Goal: Task Accomplishment & Management: Manage account settings

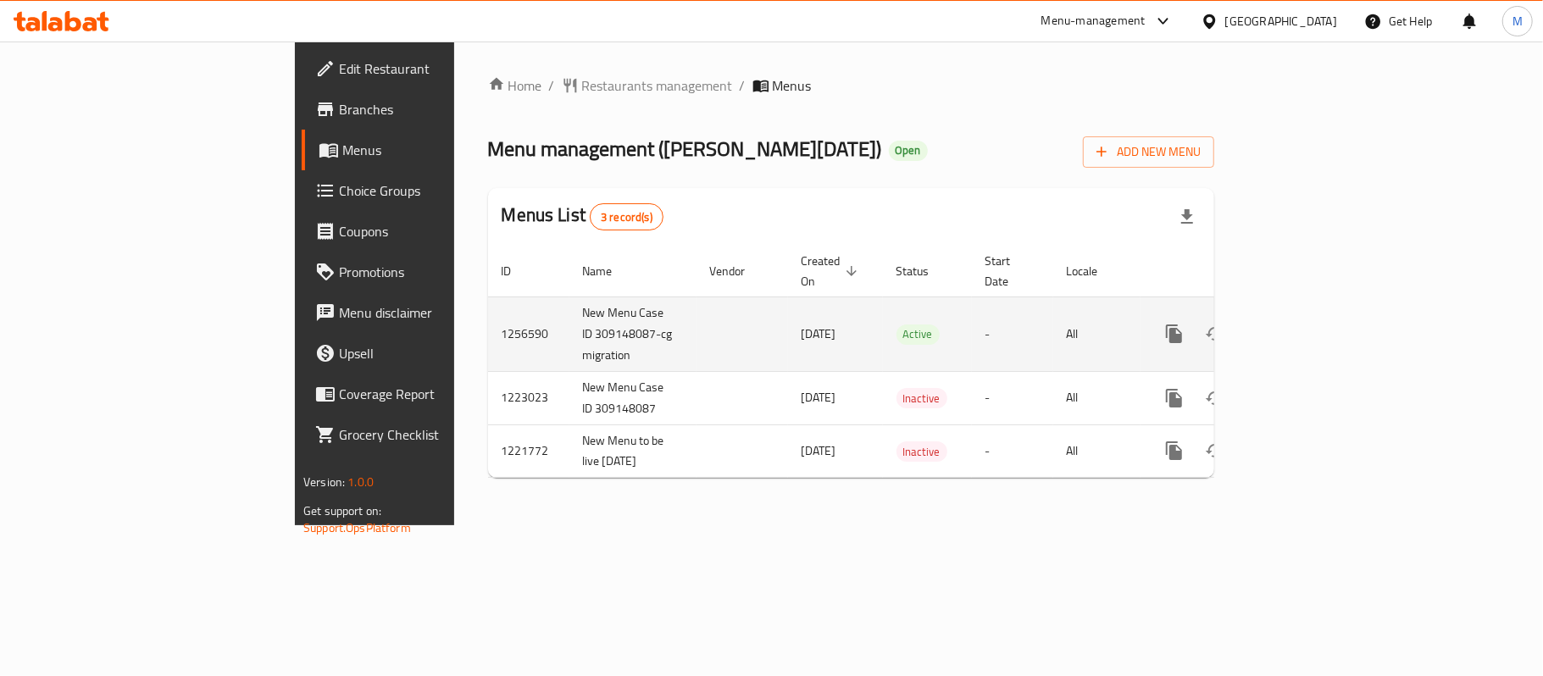
click at [1307, 324] on icon "enhanced table" at bounding box center [1297, 334] width 20 height 20
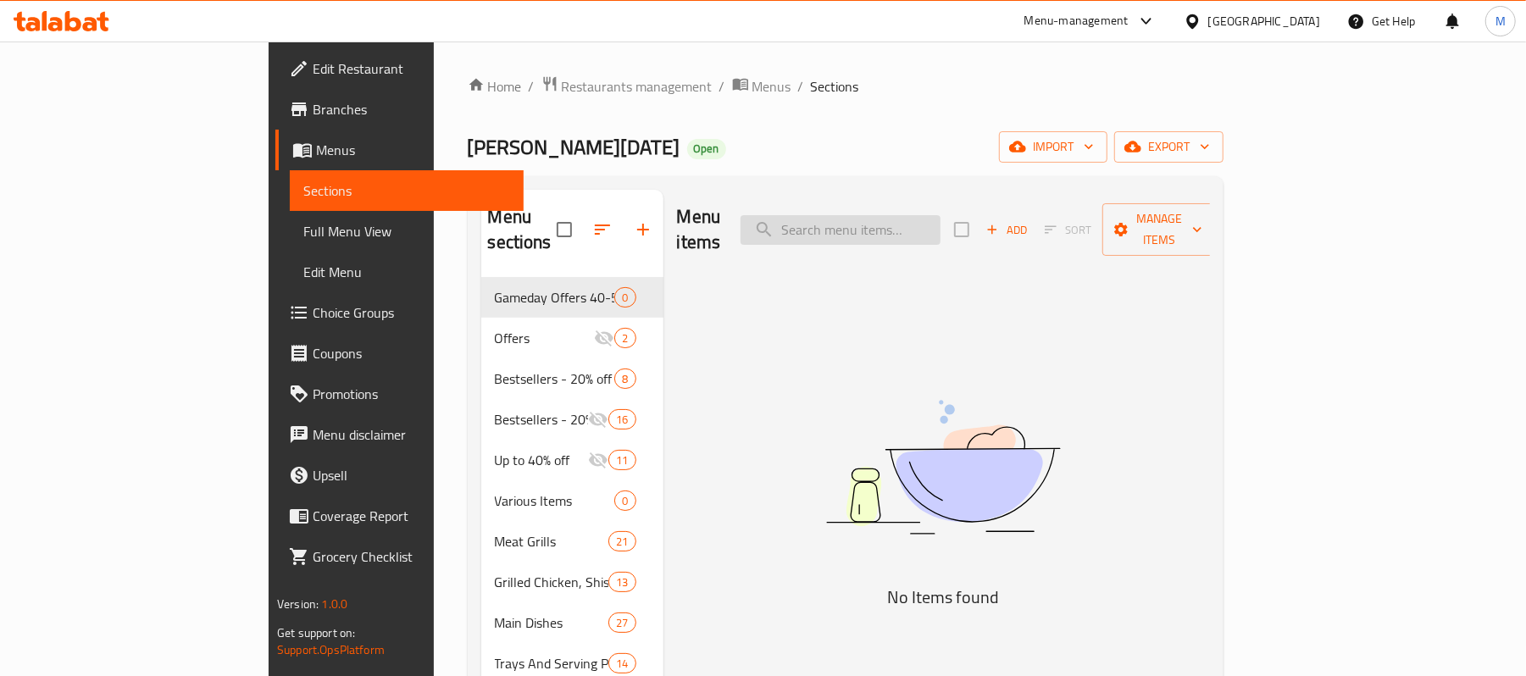
click at [890, 221] on input "search" at bounding box center [841, 230] width 200 height 30
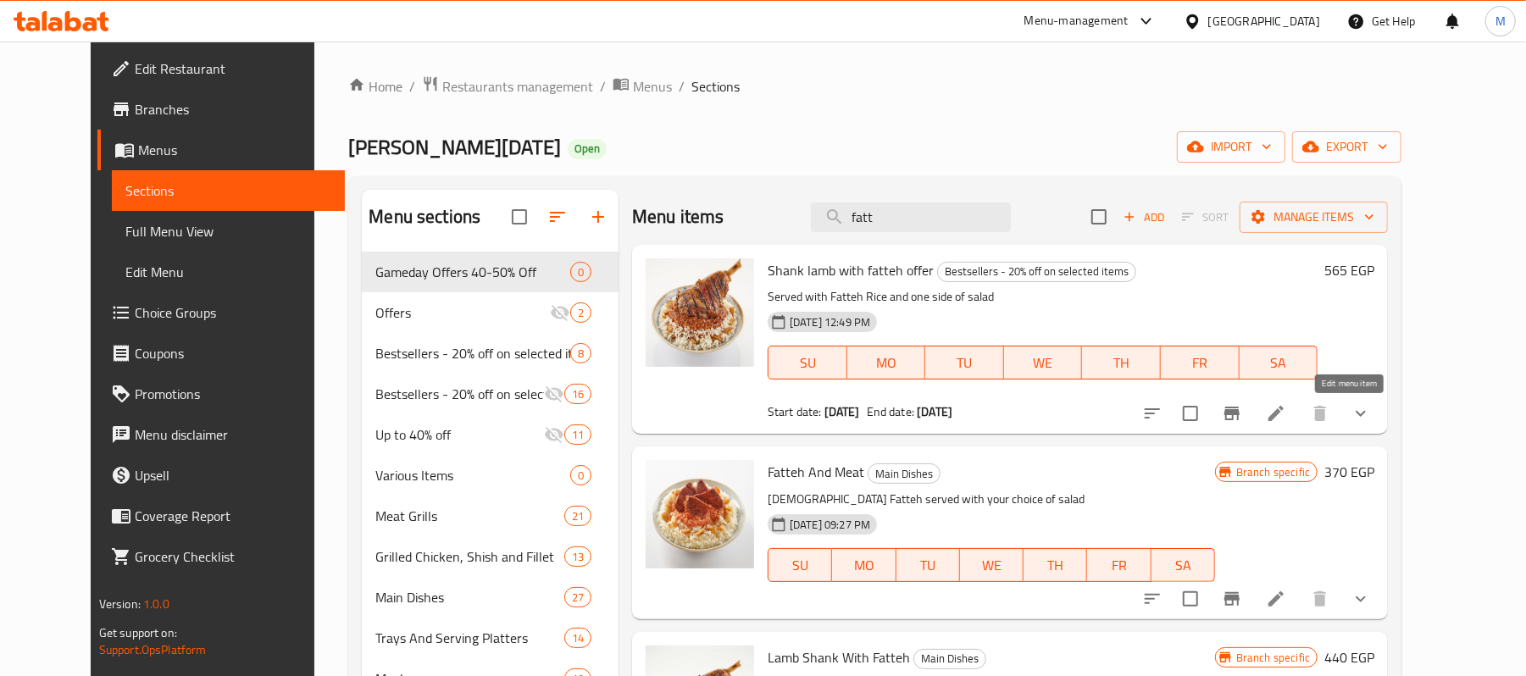
type input "fatt"
click at [1284, 417] on icon at bounding box center [1276, 413] width 15 height 15
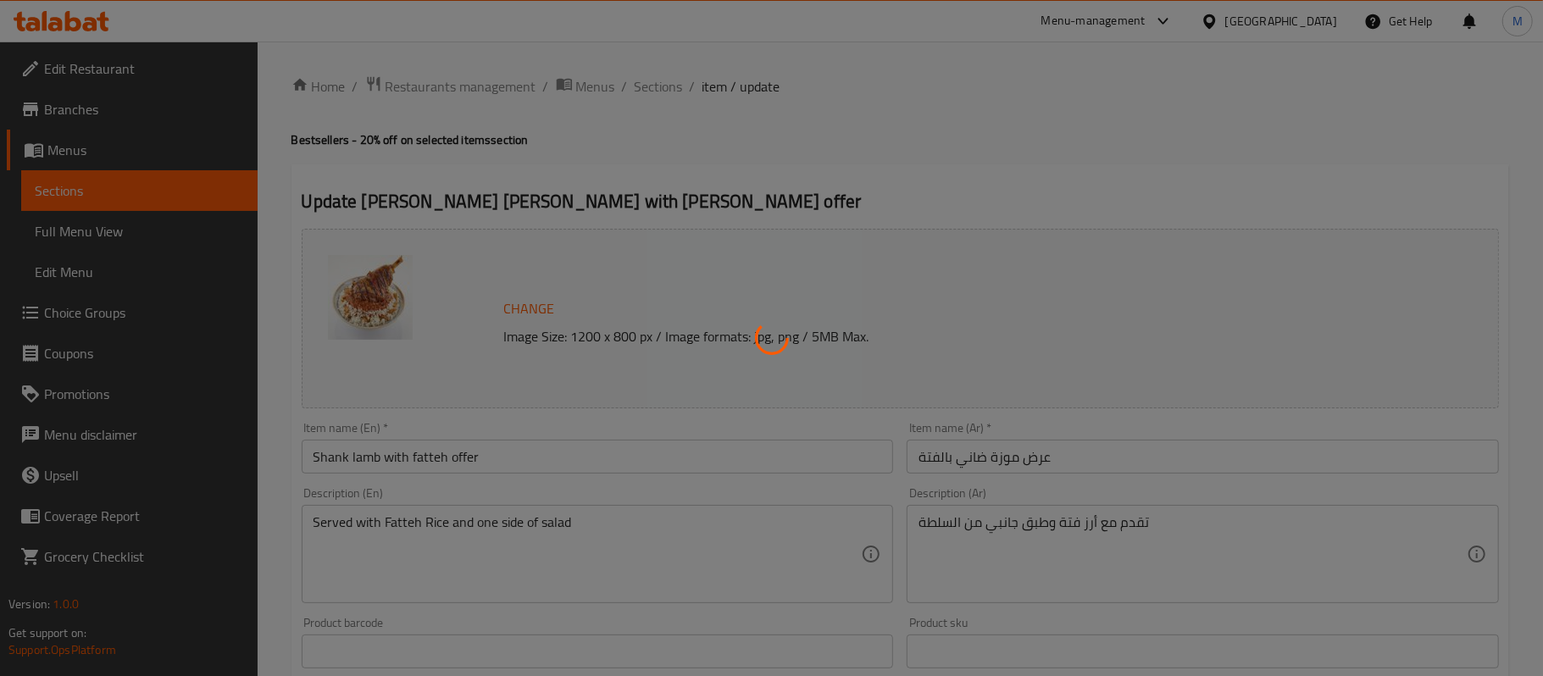
type input "اختيارك من السلطة:"
type input "1"
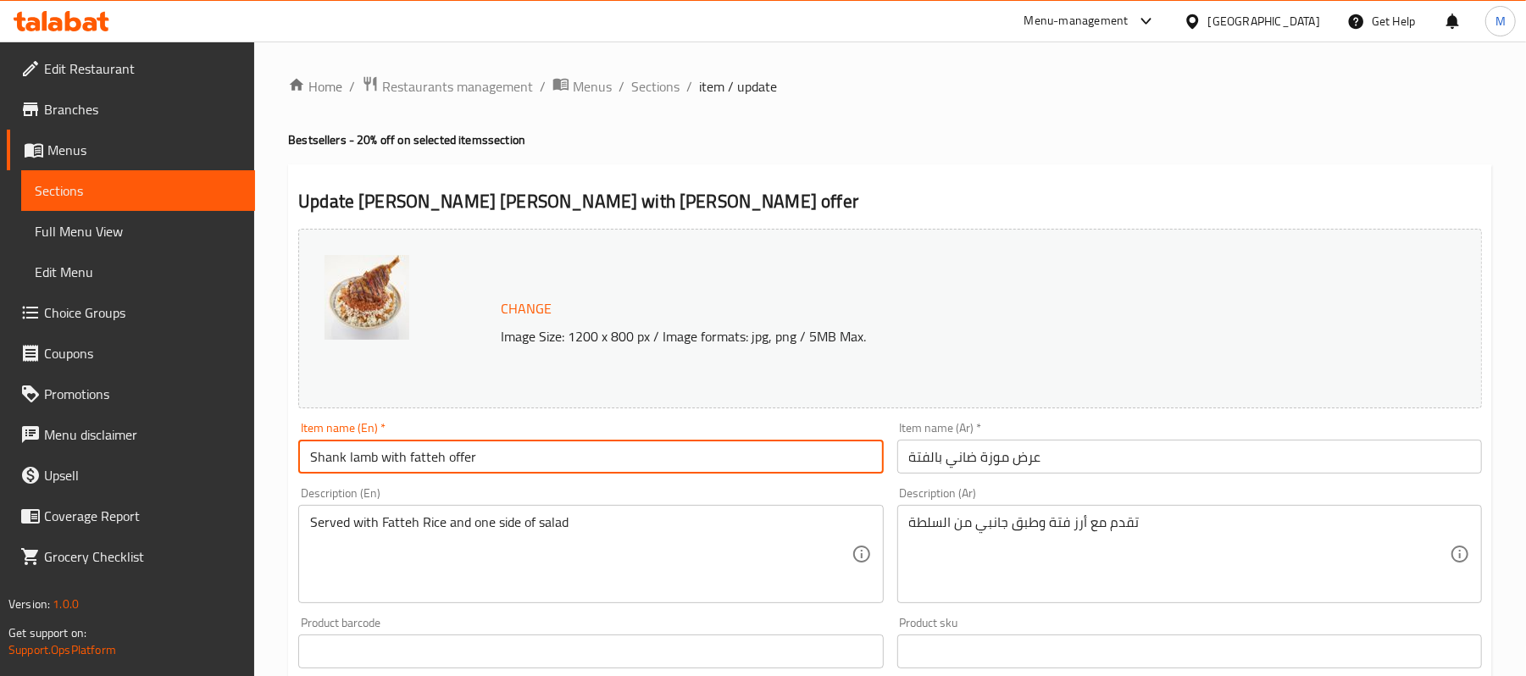
click at [512, 459] on input "Shank lamb with fatteh offer" at bounding box center [590, 457] width 585 height 34
type input "Shank Lamb with Fatteh Offer"
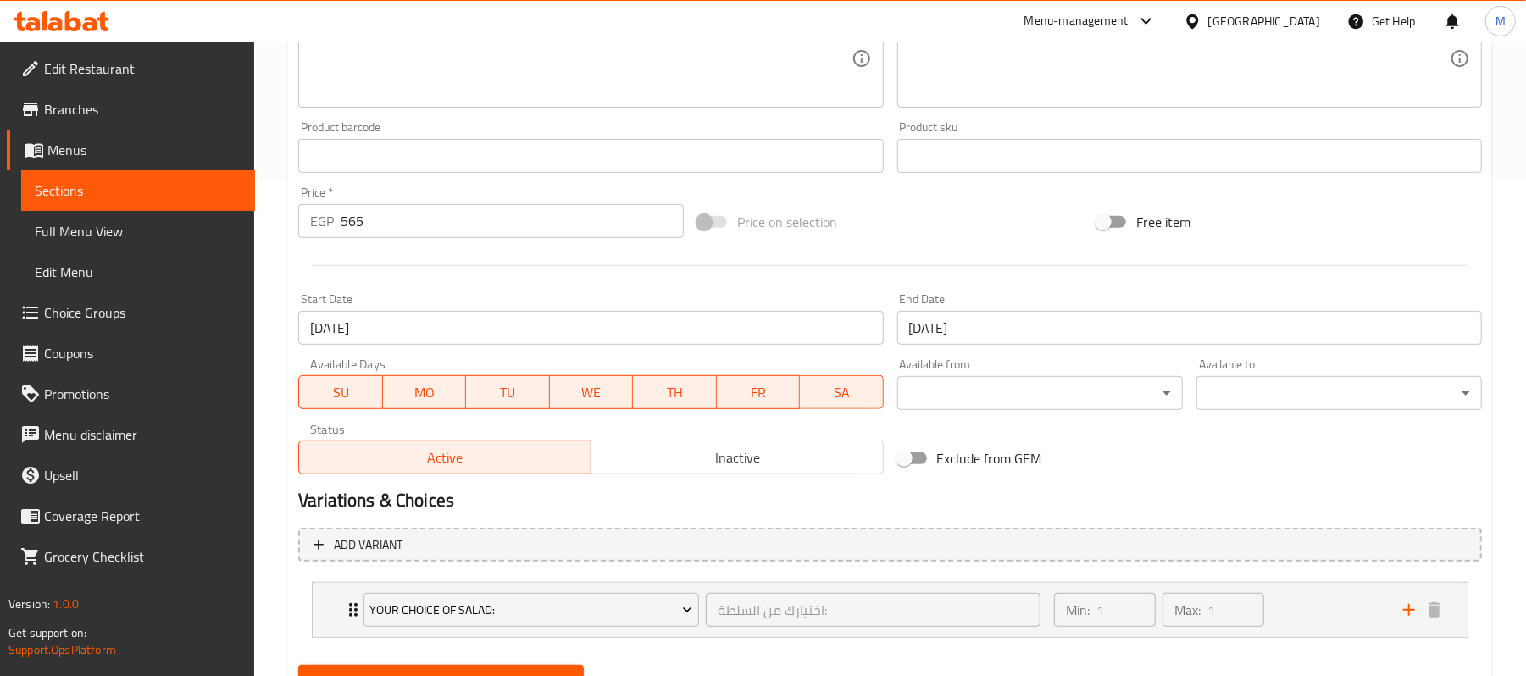
scroll to position [574, 0]
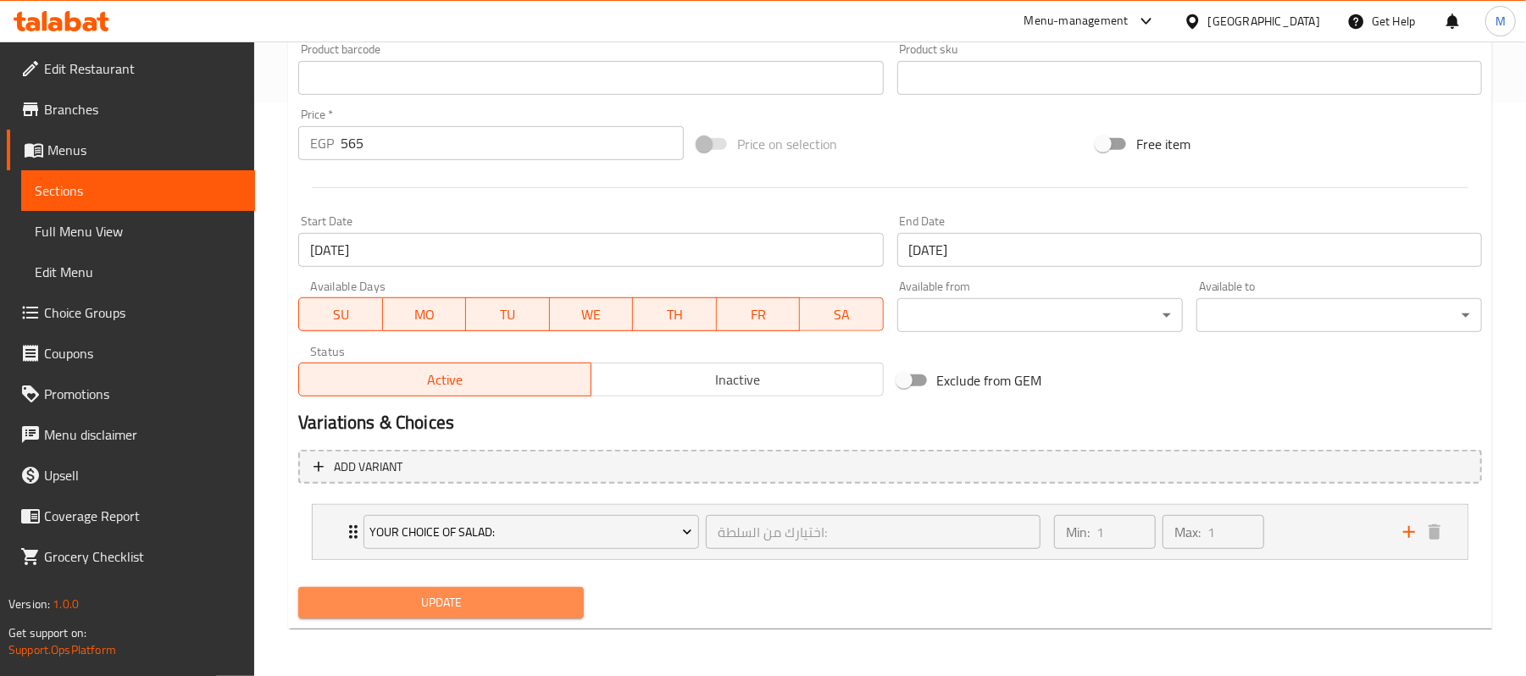
click at [449, 604] on span "Update" at bounding box center [441, 602] width 259 height 21
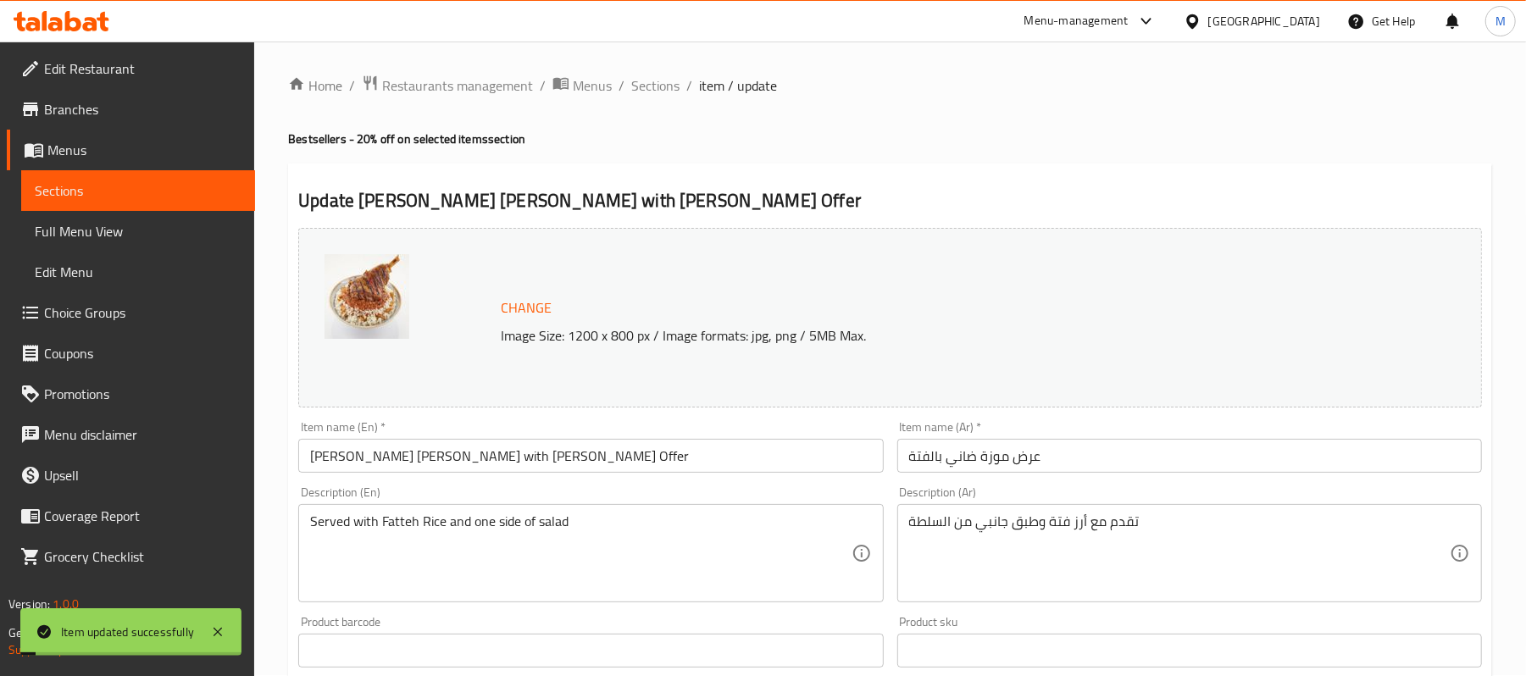
scroll to position [0, 0]
click at [654, 89] on span "Sections" at bounding box center [655, 86] width 48 height 20
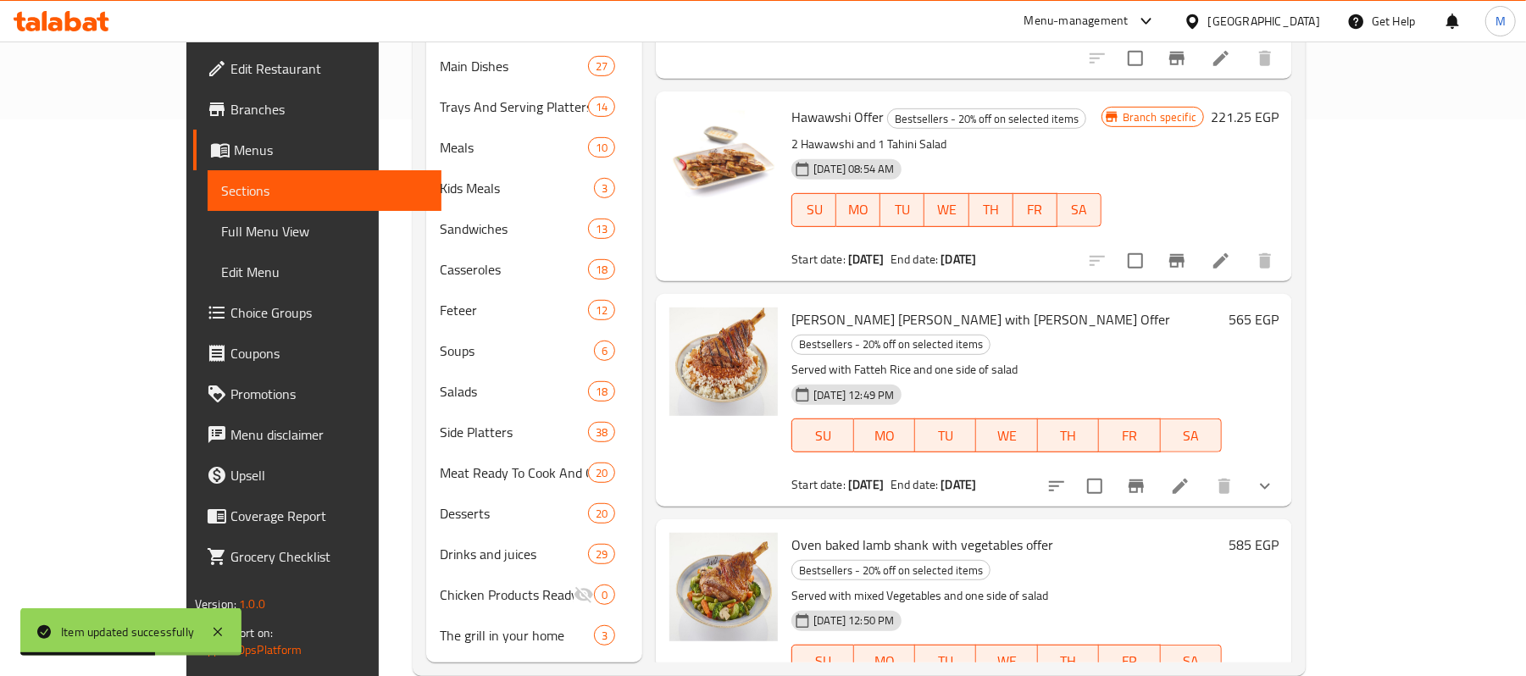
scroll to position [566, 0]
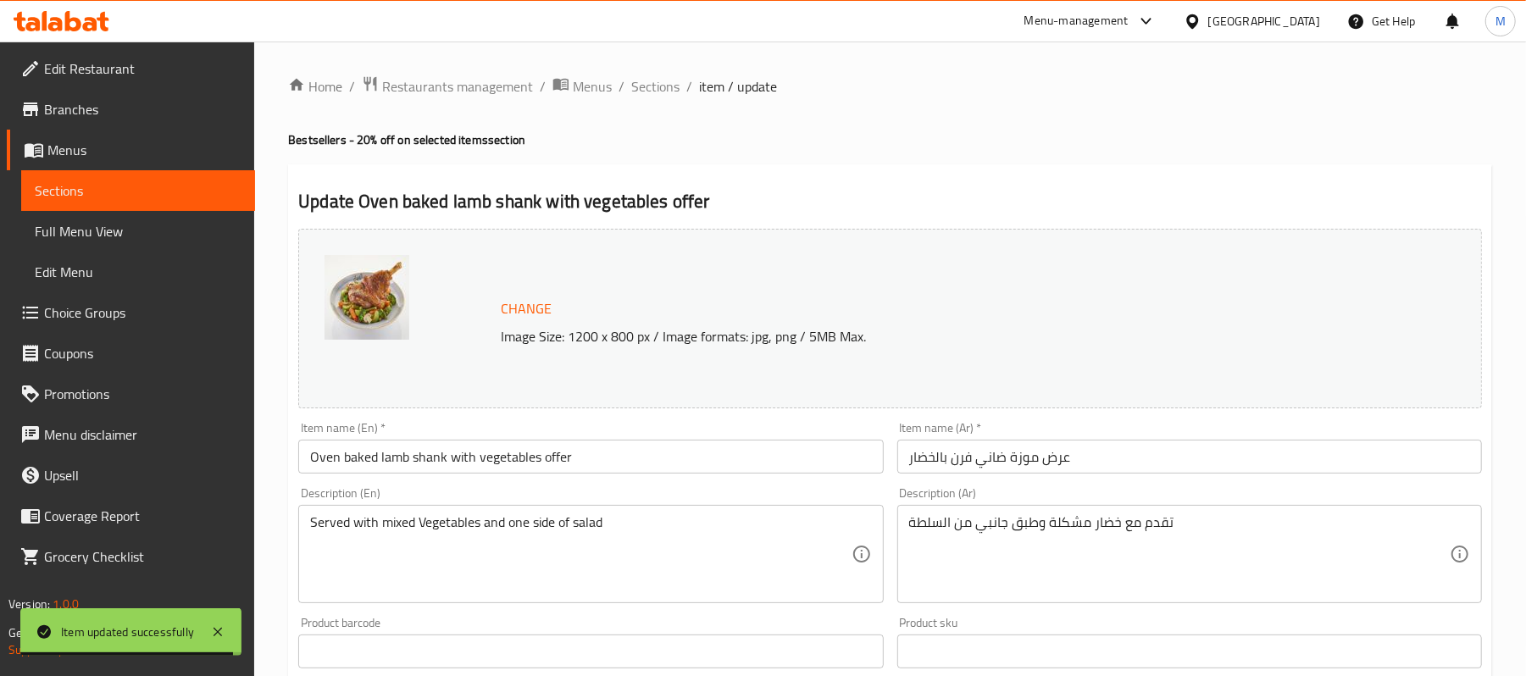
click at [375, 469] on input "Oven baked lamb shank with vegetables offer" at bounding box center [590, 457] width 585 height 34
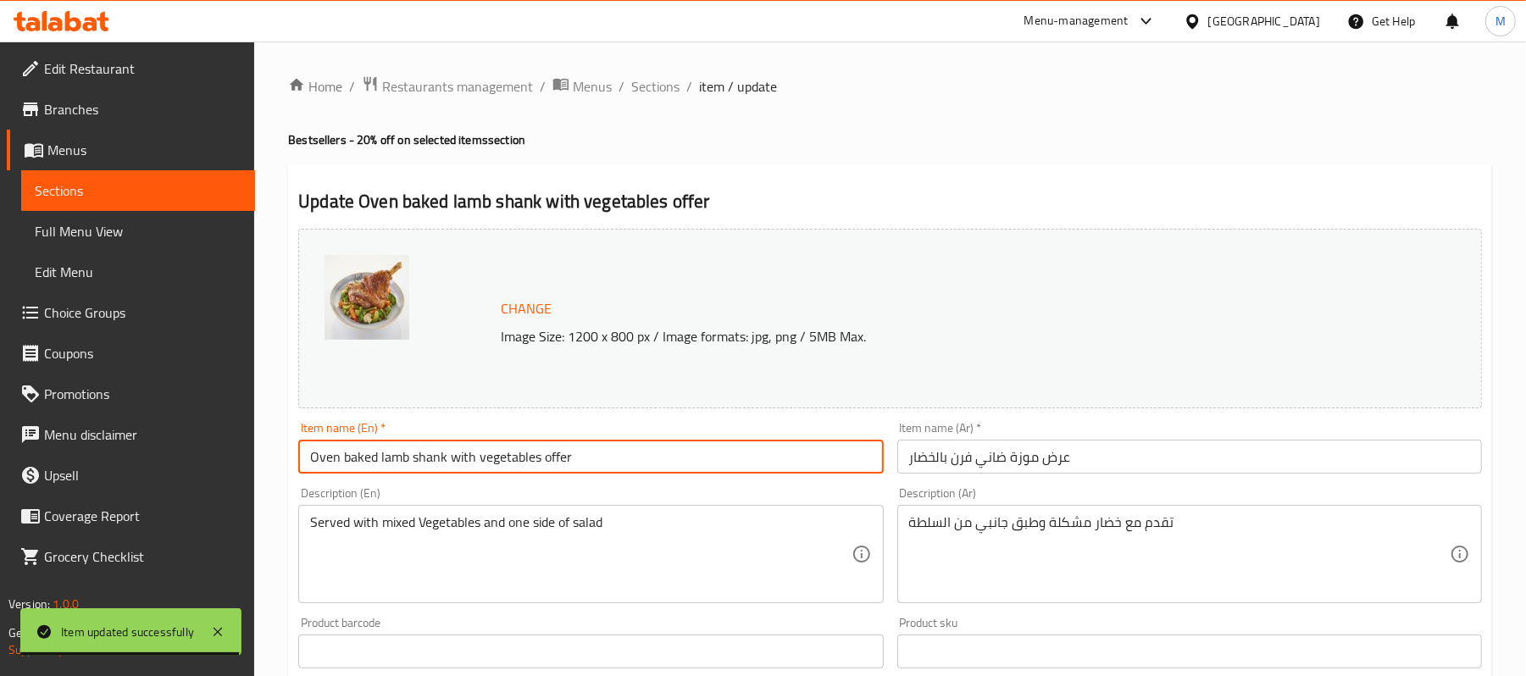
click at [375, 469] on input "Oven baked lamb shank with vegetables offer" at bounding box center [590, 457] width 585 height 34
type input "Oven Baked Lamb Shank with Vegetables Offer"
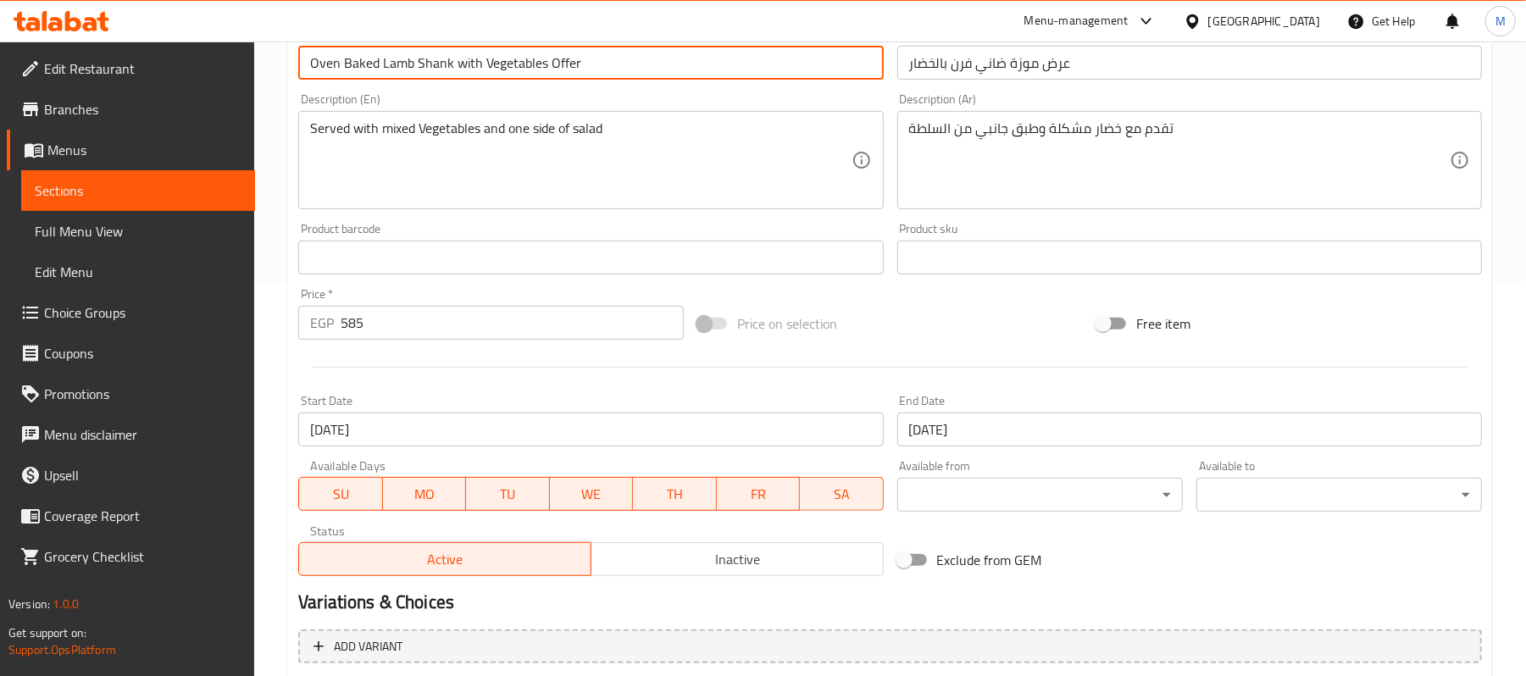
scroll to position [574, 0]
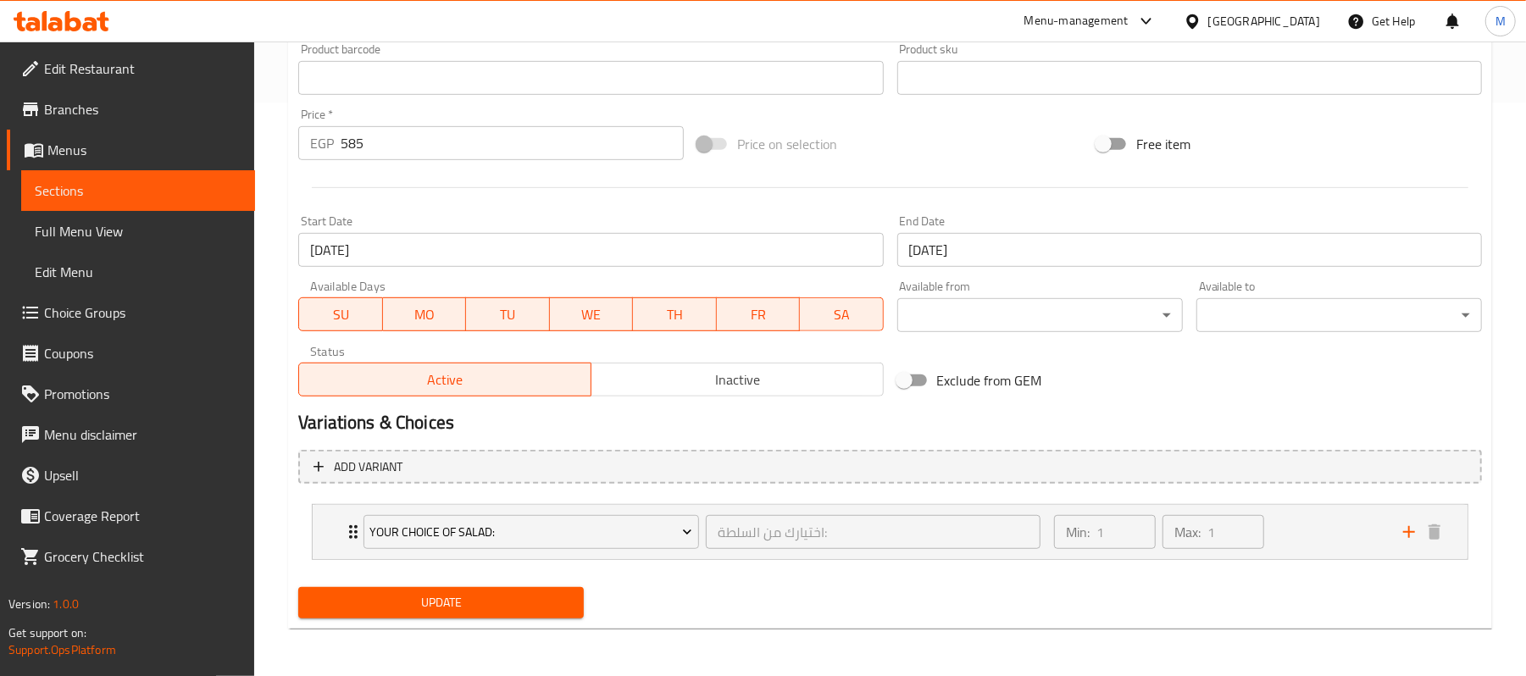
click at [414, 607] on span "Update" at bounding box center [441, 602] width 259 height 21
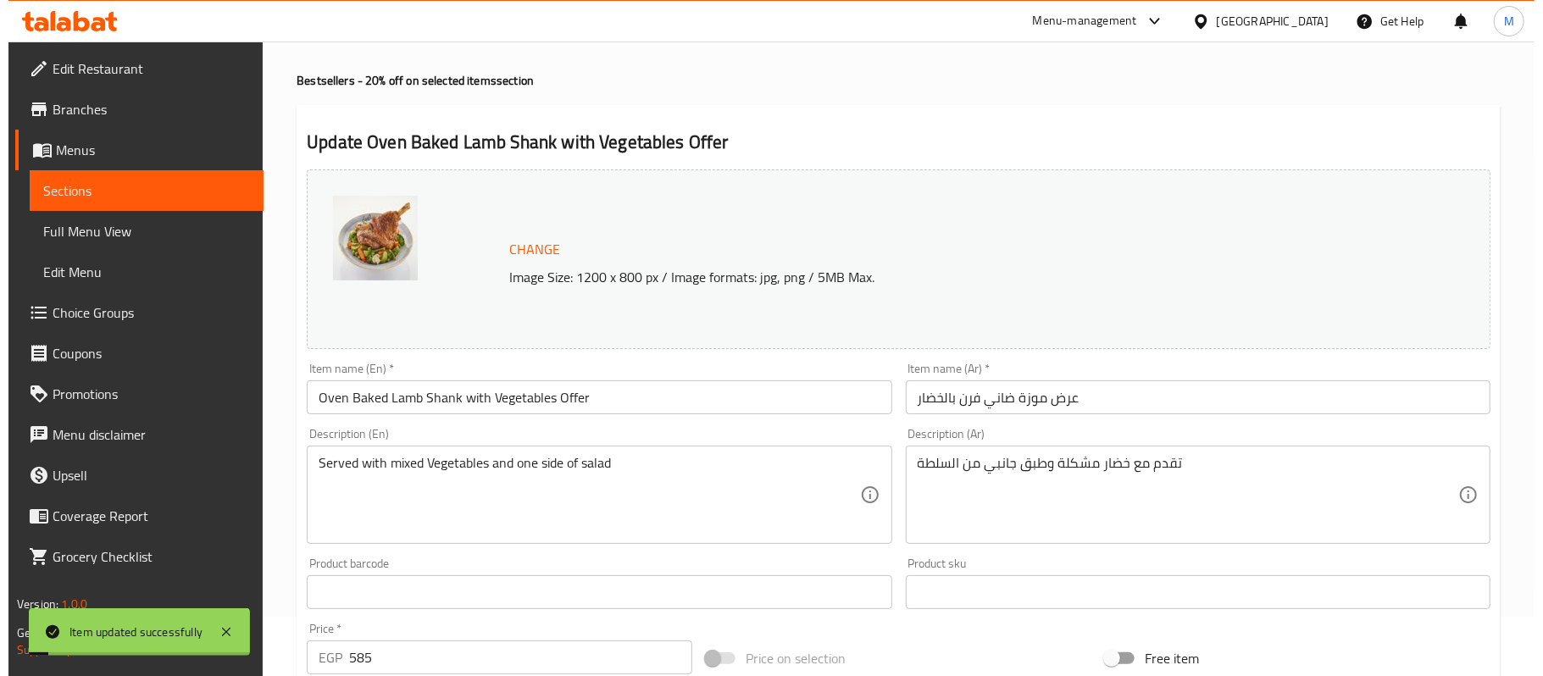
scroll to position [0, 0]
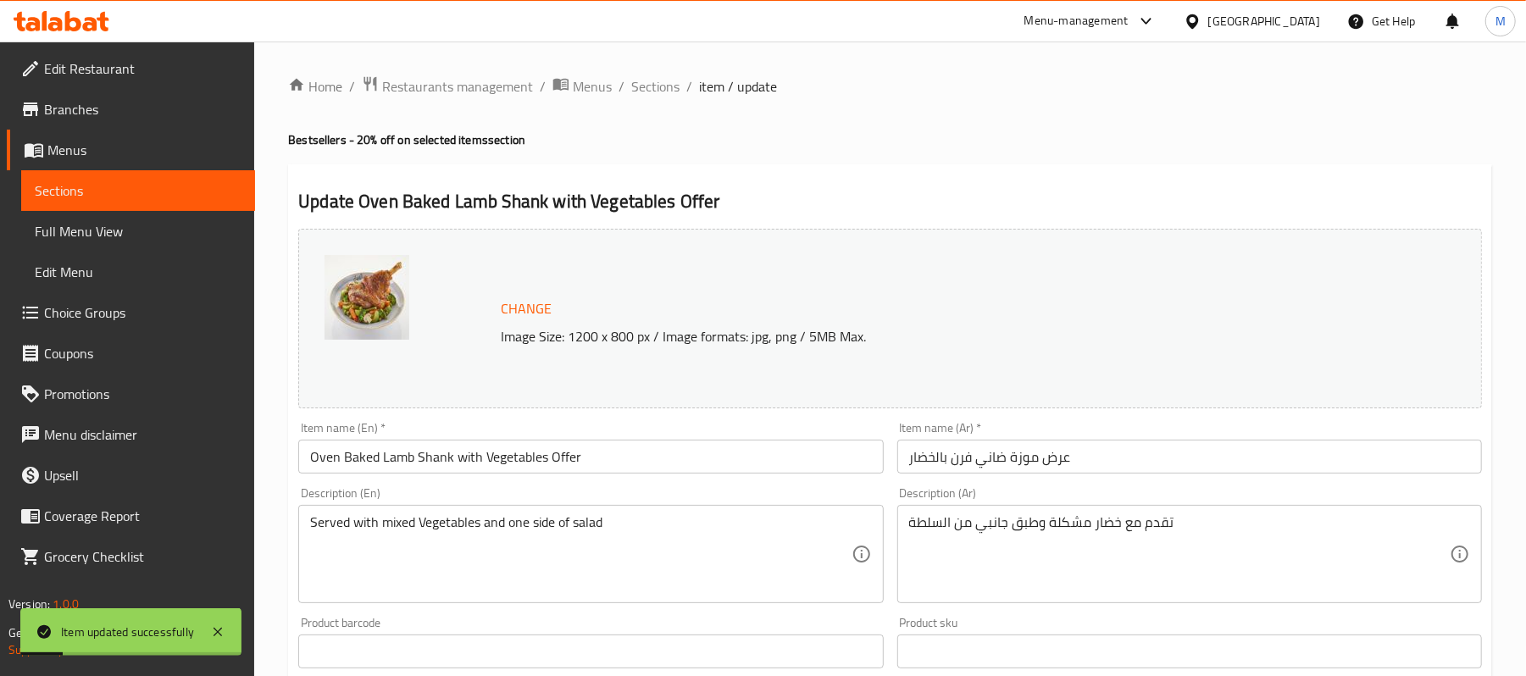
click at [663, 69] on div "Home / Restaurants management / Menus / Sections / item / update Bestsellers - …" at bounding box center [890, 646] width 1272 height 1209
click at [662, 82] on span "Sections" at bounding box center [655, 86] width 48 height 20
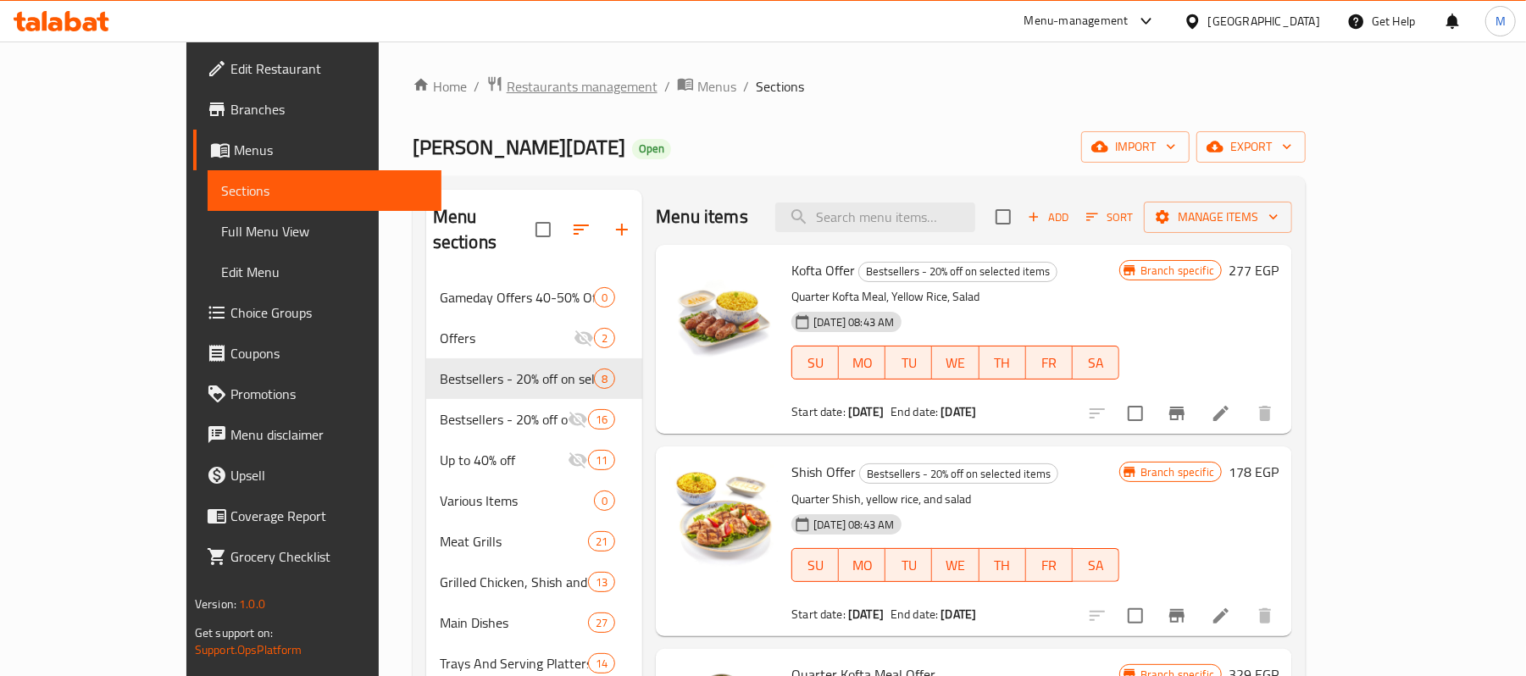
click at [507, 95] on span "Restaurants management" at bounding box center [582, 86] width 151 height 20
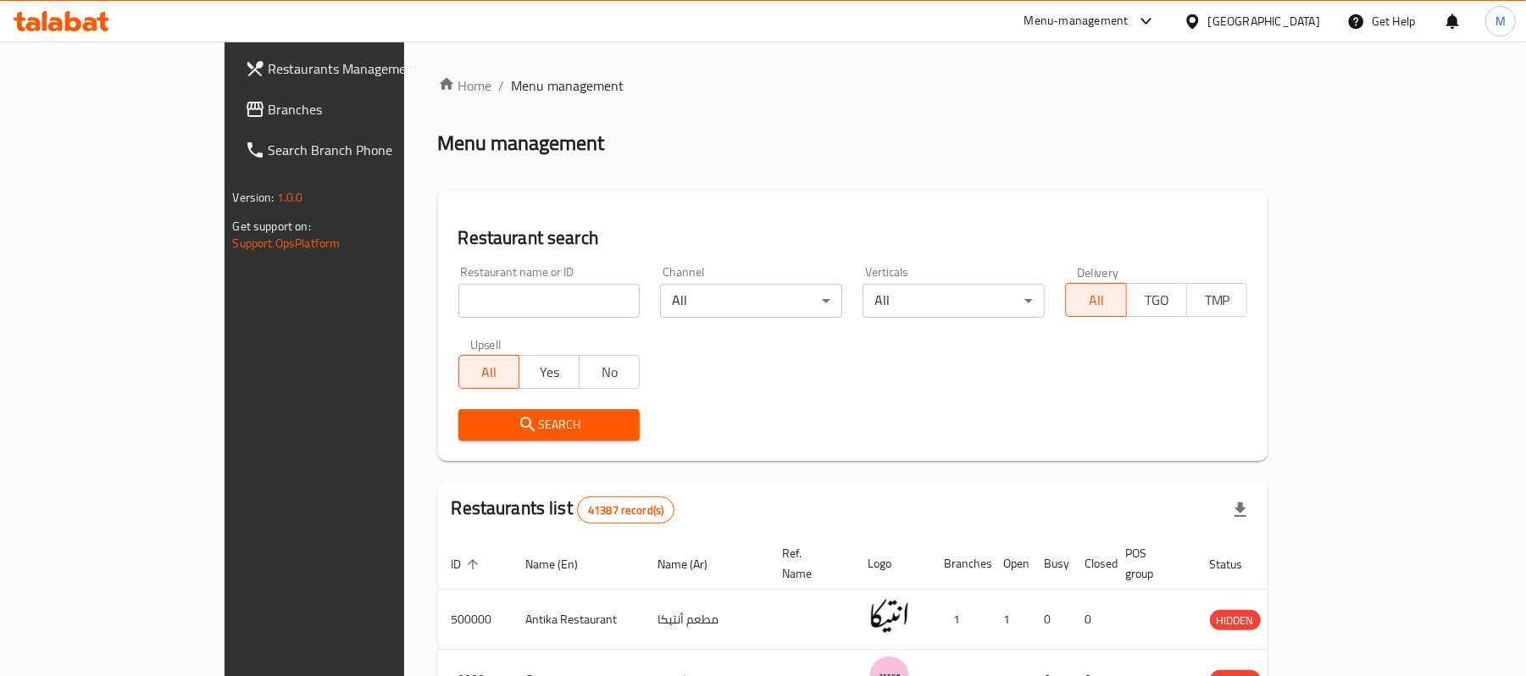
click at [459, 316] on input "search" at bounding box center [550, 301] width 182 height 34
paste input "502520"
type input "502520"
click button "Search" at bounding box center [550, 424] width 182 height 31
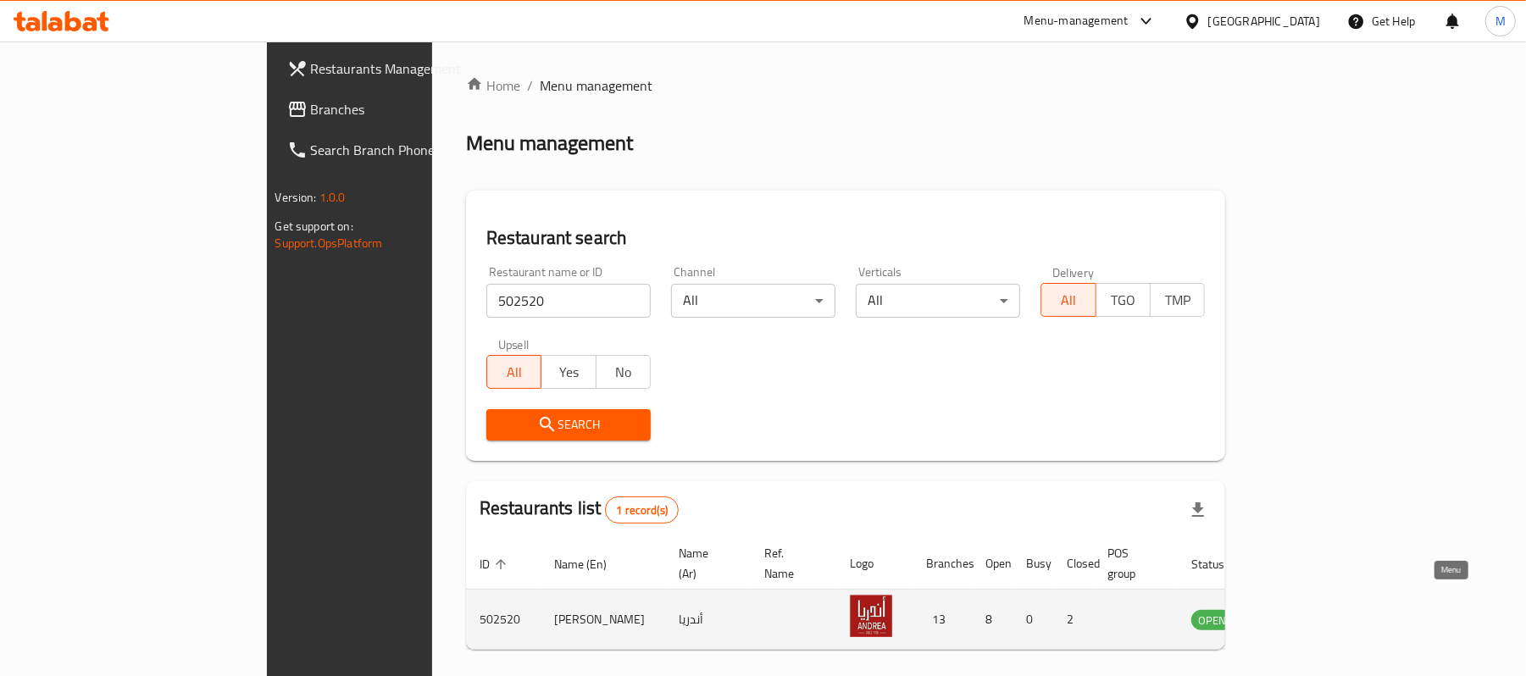
click at [1301, 609] on icon "enhanced table" at bounding box center [1291, 619] width 20 height 20
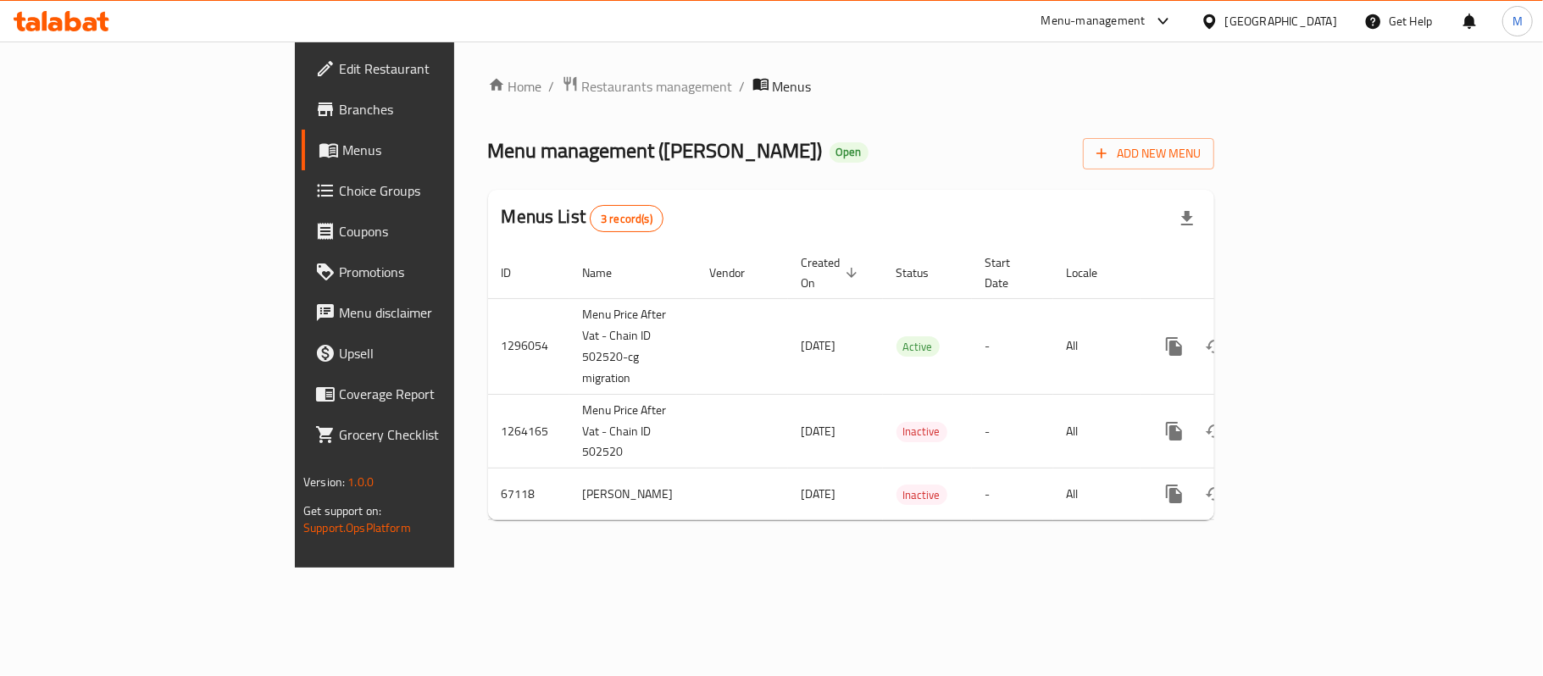
click at [339, 109] on span "Branches" at bounding box center [439, 109] width 200 height 20
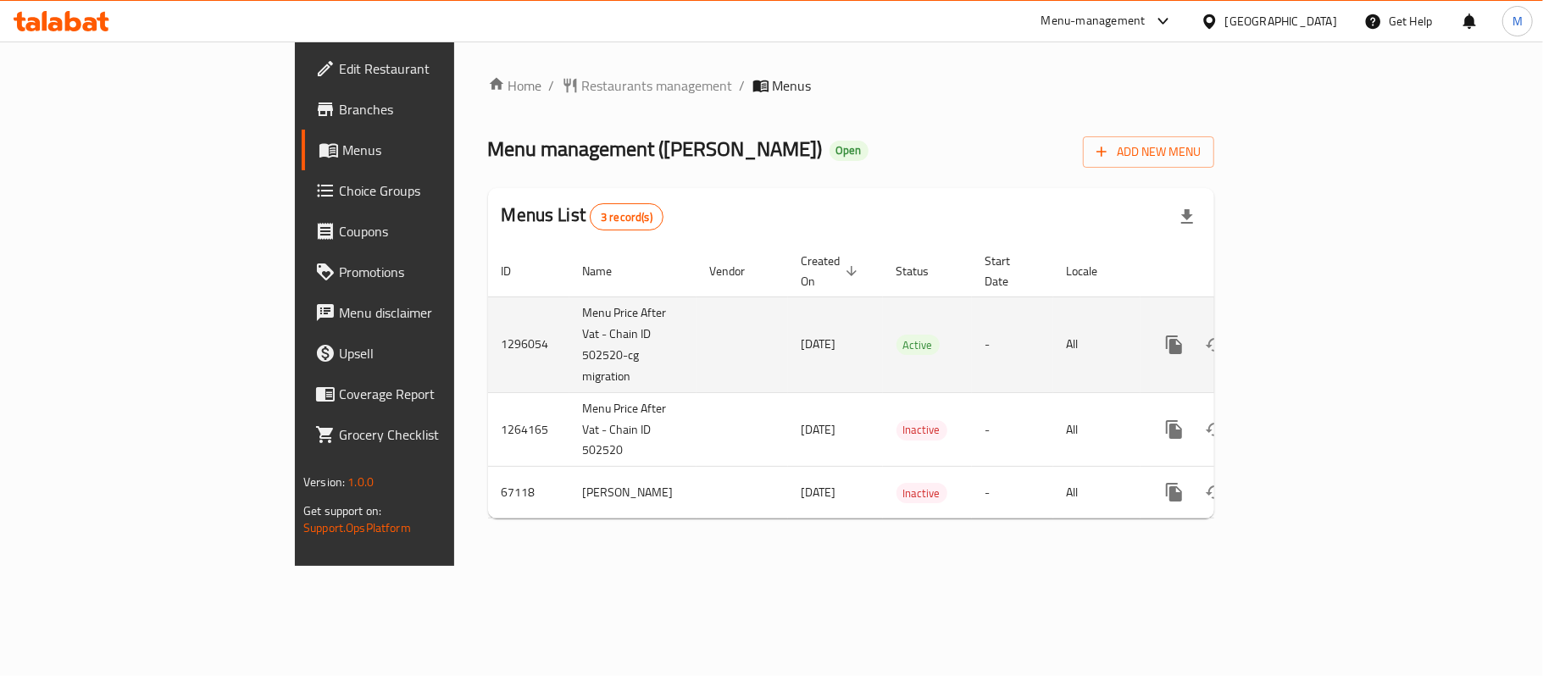
click at [1307, 335] on icon "enhanced table" at bounding box center [1297, 345] width 20 height 20
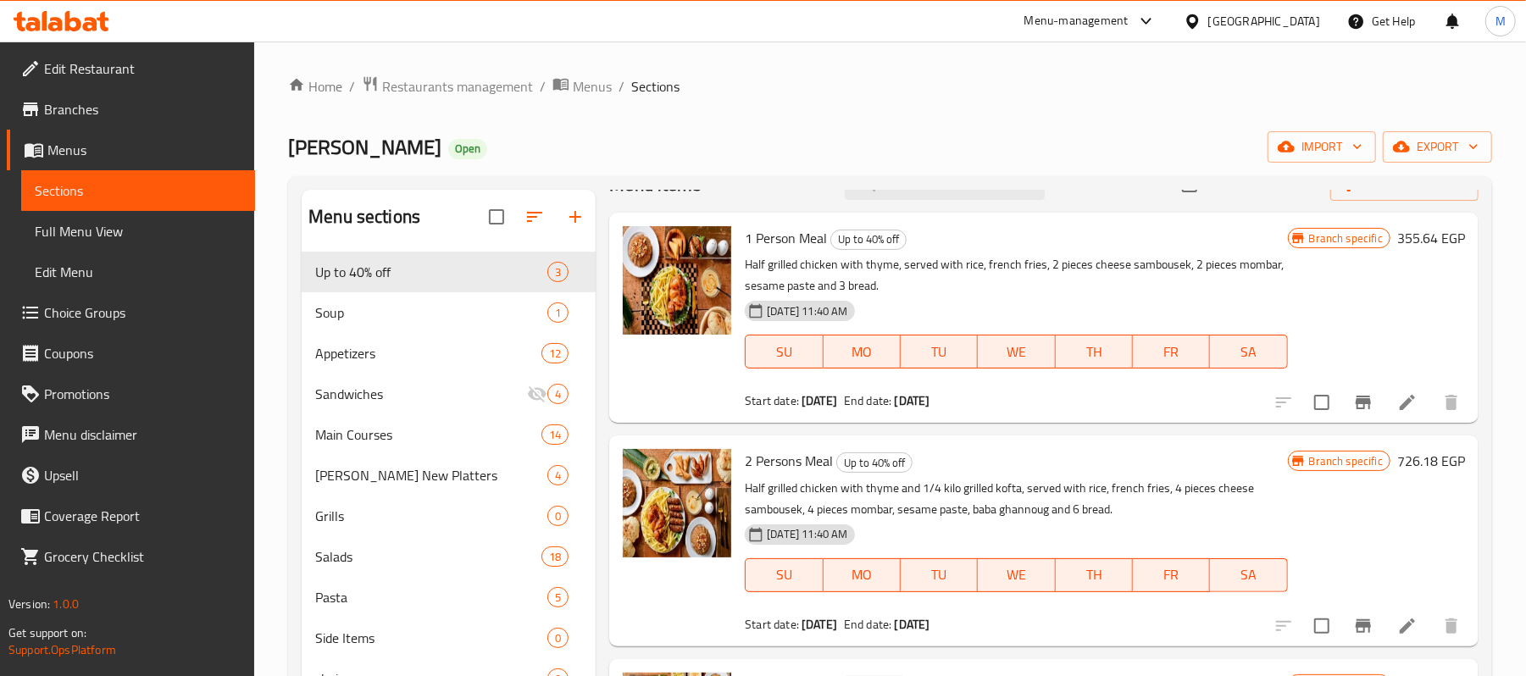
click at [62, 112] on span "Branches" at bounding box center [142, 109] width 197 height 20
